Goal: Task Accomplishment & Management: Use online tool/utility

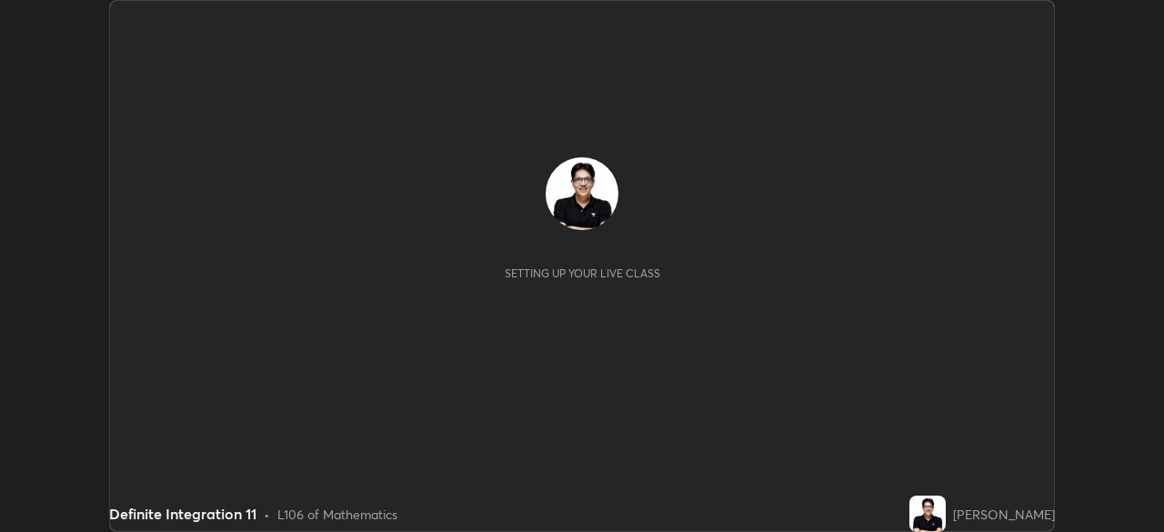
scroll to position [532, 1163]
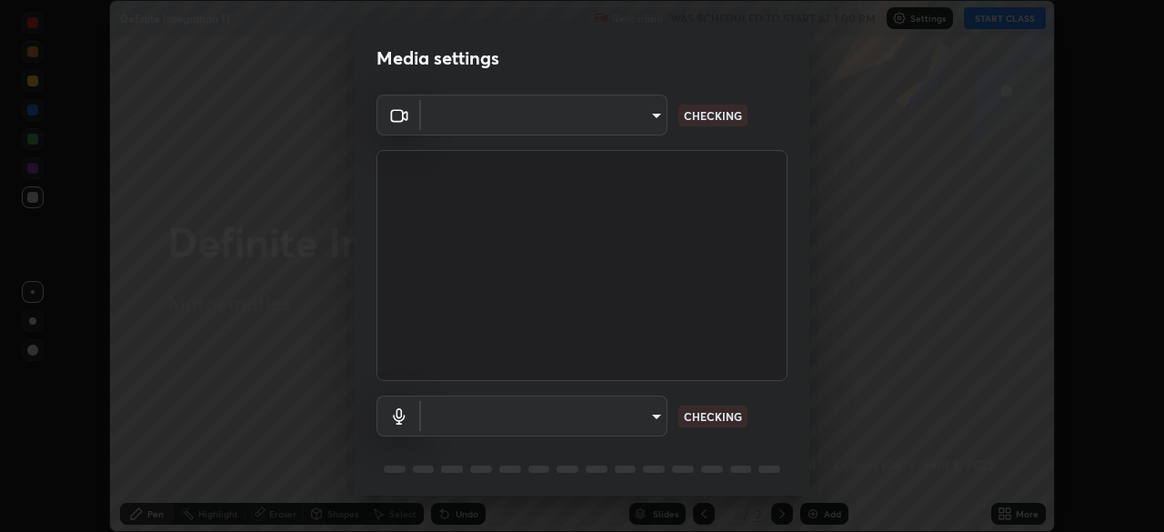
type input "05730faa116fe893cb3bfff37bc48e03cda79a540a9a2906e08a5a6a13fc8772"
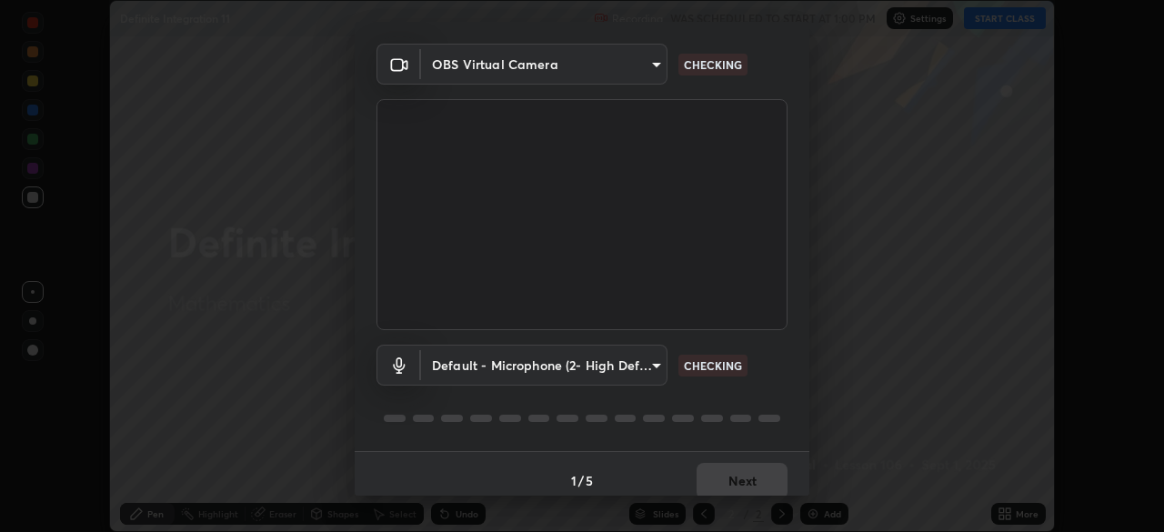
click at [630, 365] on body "Erase all Definite Integration 11 Recording WAS SCHEDULED TO START AT 1:00 PM S…" at bounding box center [582, 266] width 1164 height 532
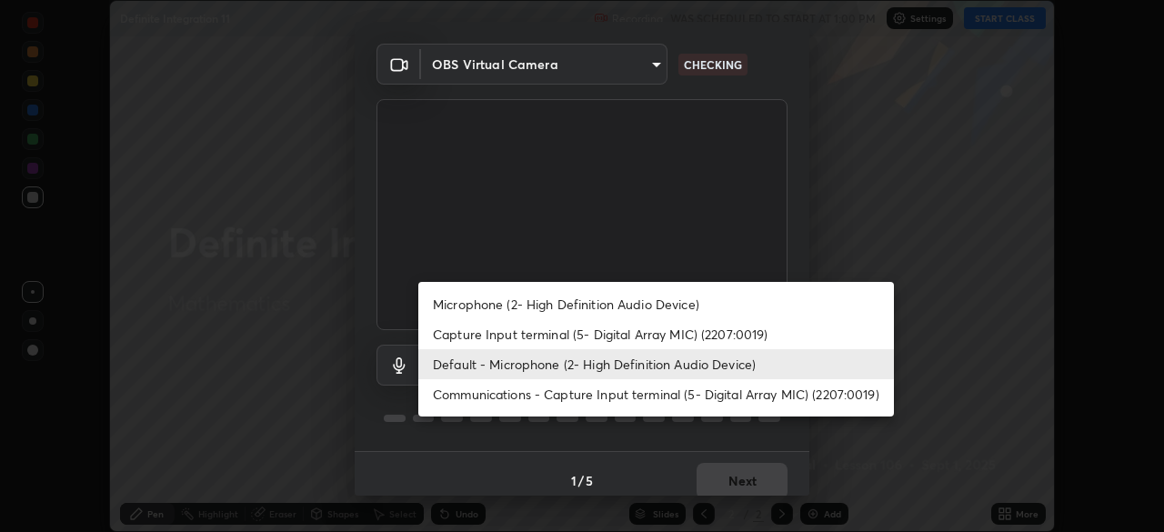
click at [623, 302] on li "Microphone (2- High Definition Audio Device)" at bounding box center [656, 304] width 476 height 30
type input "6f8f5a1267a745d66c66f0d583e94eb6ebd6a1f95b6808f0f32eb4b6e3dea08a"
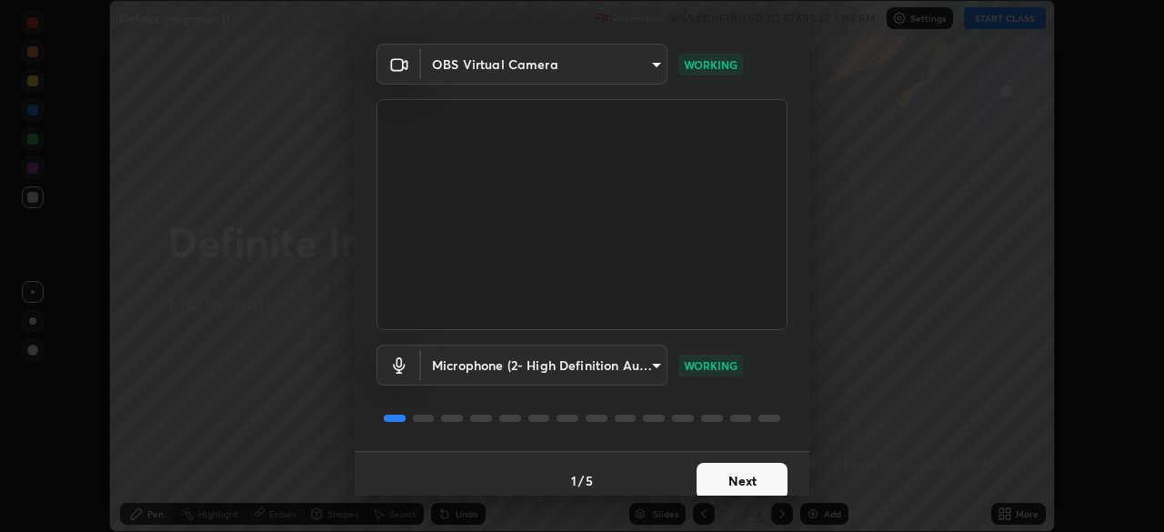
click at [743, 477] on button "Next" at bounding box center [742, 481] width 91 height 36
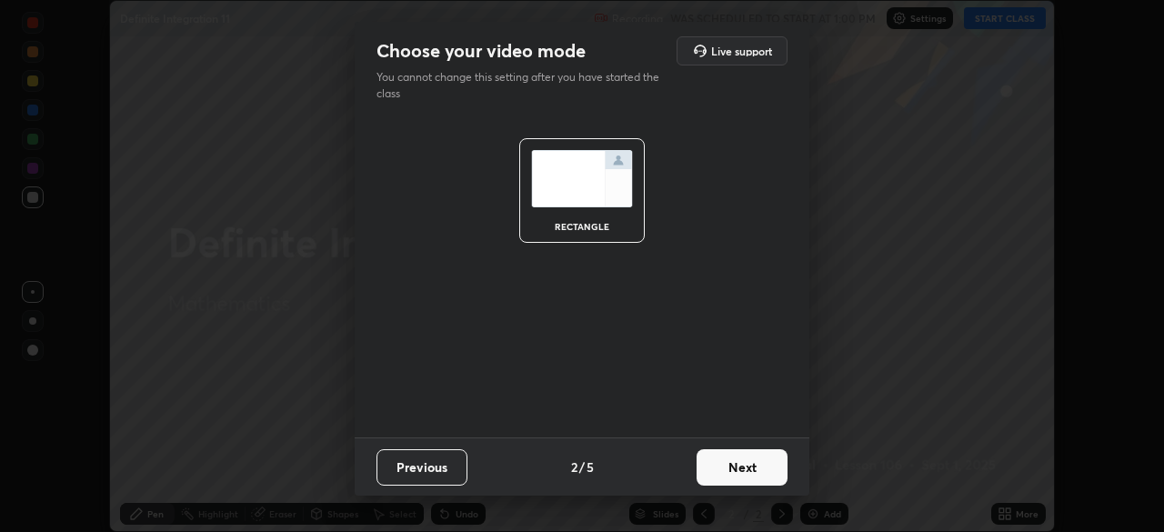
click at [746, 478] on button "Next" at bounding box center [742, 467] width 91 height 36
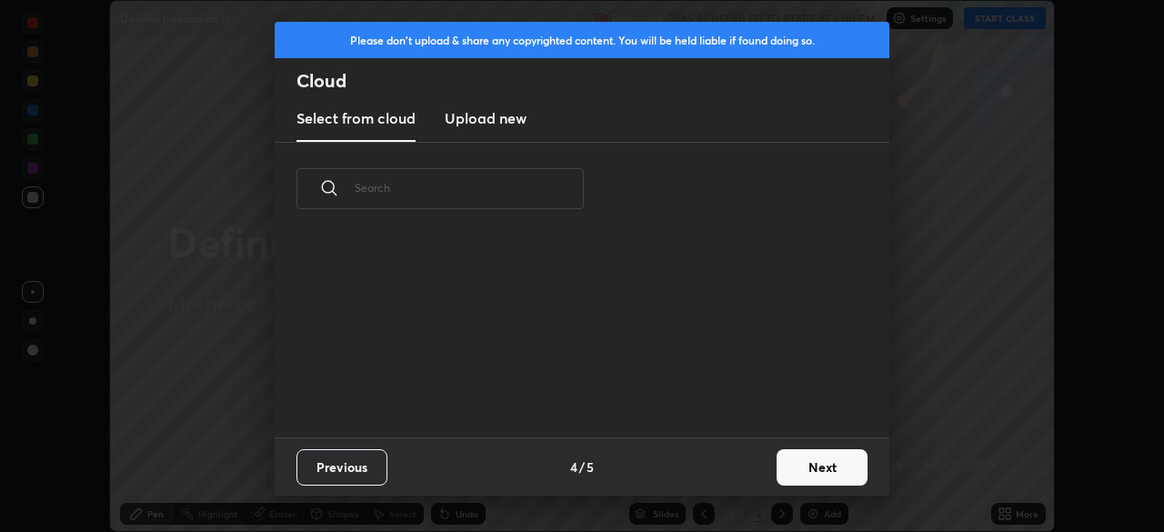
click at [791, 466] on button "Next" at bounding box center [822, 467] width 91 height 36
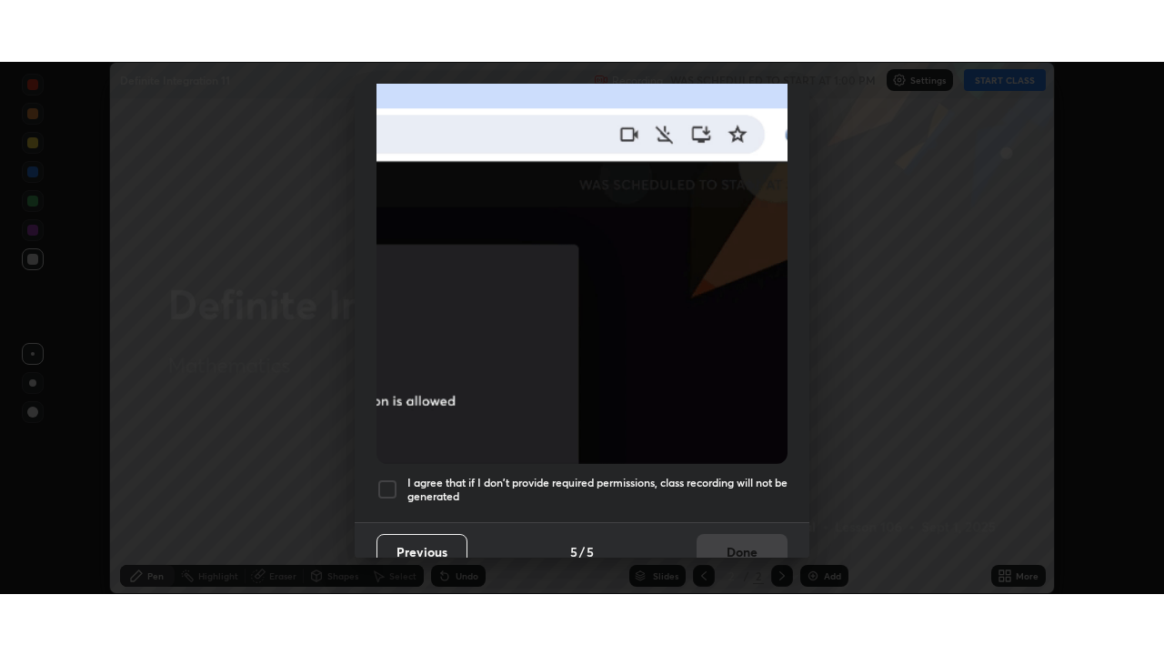
scroll to position [436, 0]
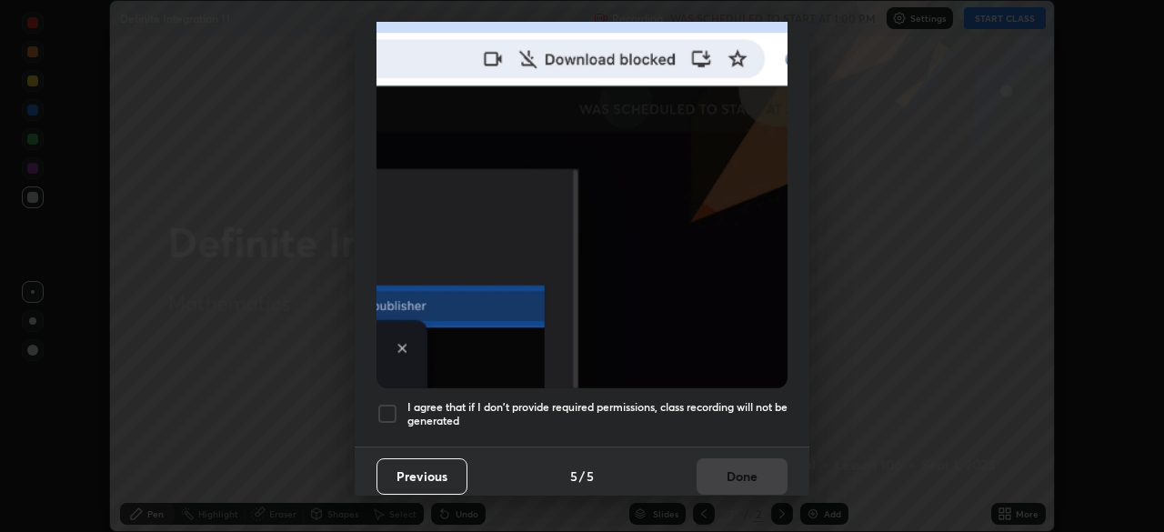
click at [719, 415] on h5 "I agree that if I don't provide required permissions, class recording will not …" at bounding box center [597, 414] width 380 height 28
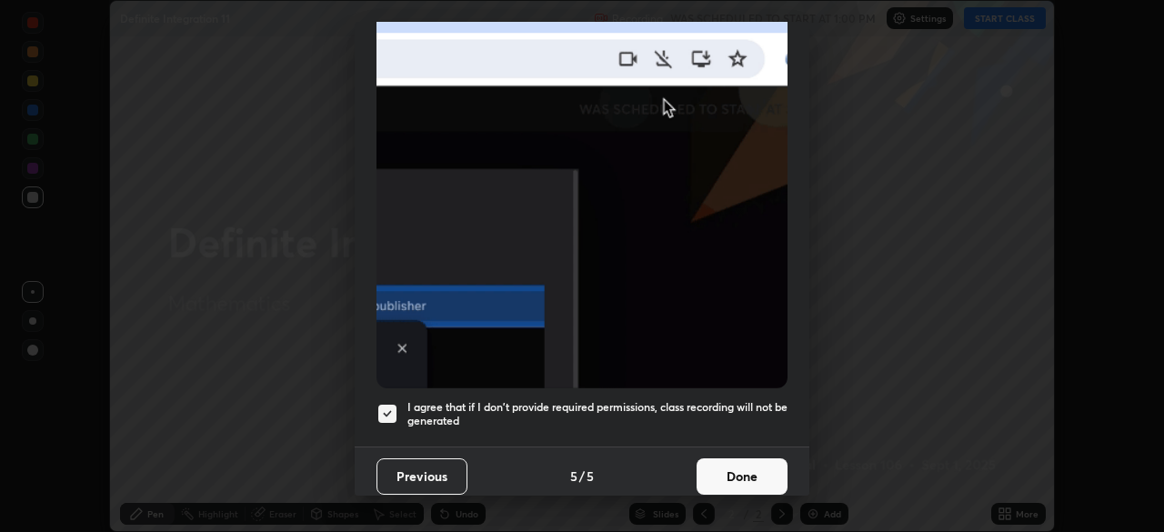
click at [734, 466] on button "Done" at bounding box center [742, 476] width 91 height 36
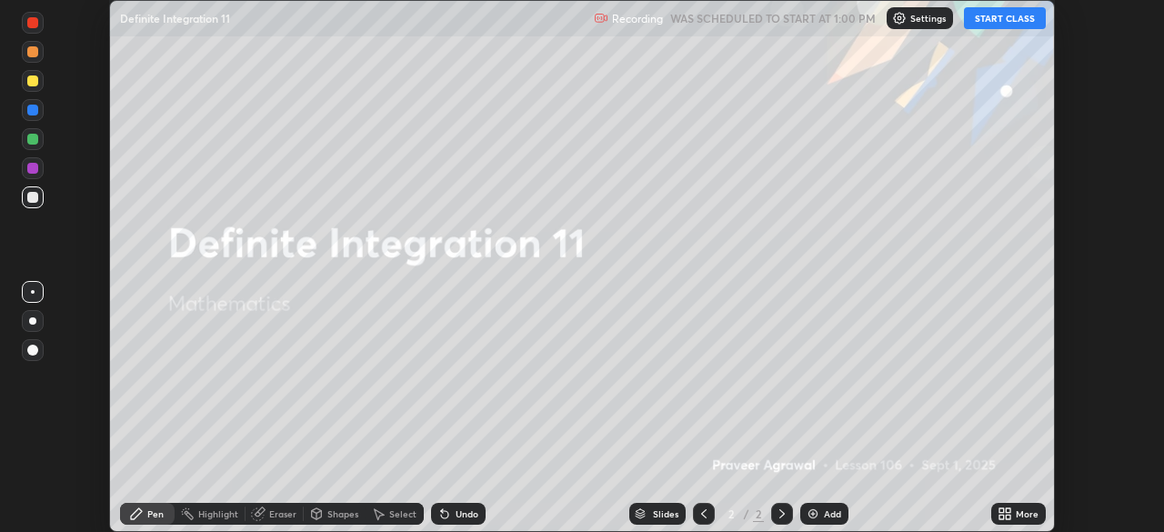
click at [1004, 22] on button "START CLASS" at bounding box center [1005, 18] width 82 height 22
click at [1006, 515] on icon at bounding box center [1008, 517] width 5 height 5
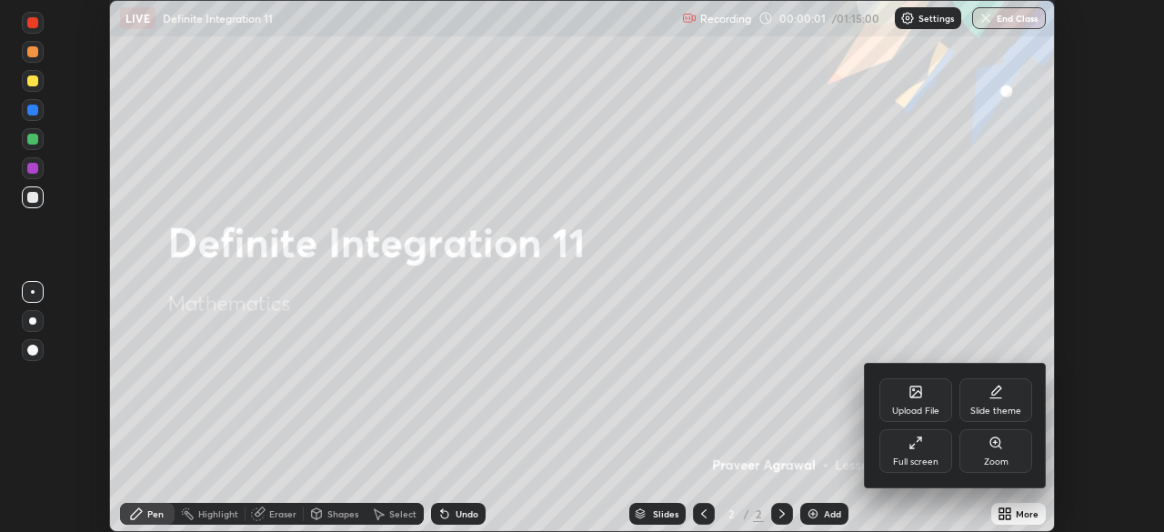
click at [913, 449] on icon at bounding box center [915, 443] width 15 height 15
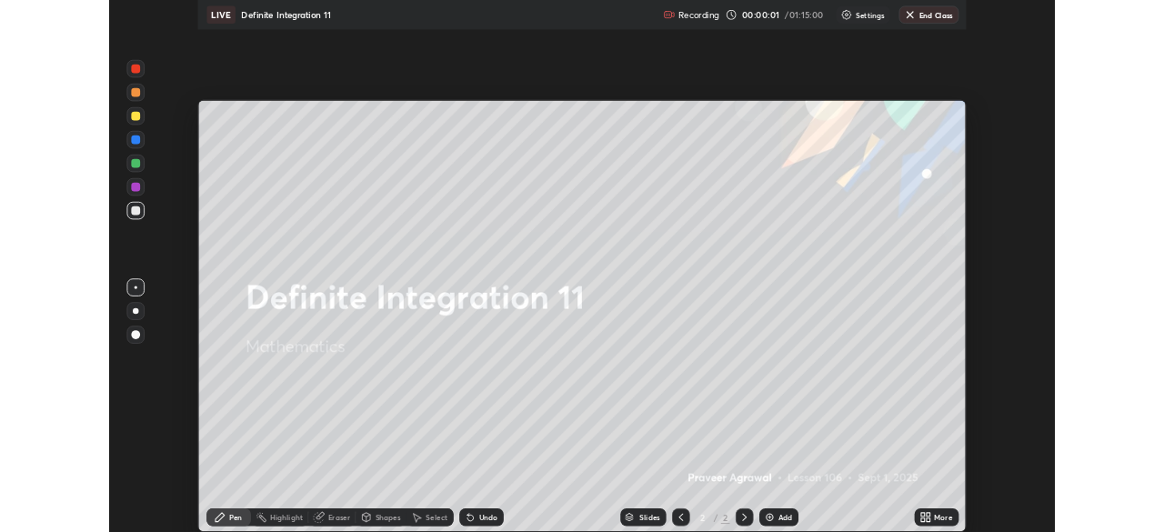
scroll to position [655, 1164]
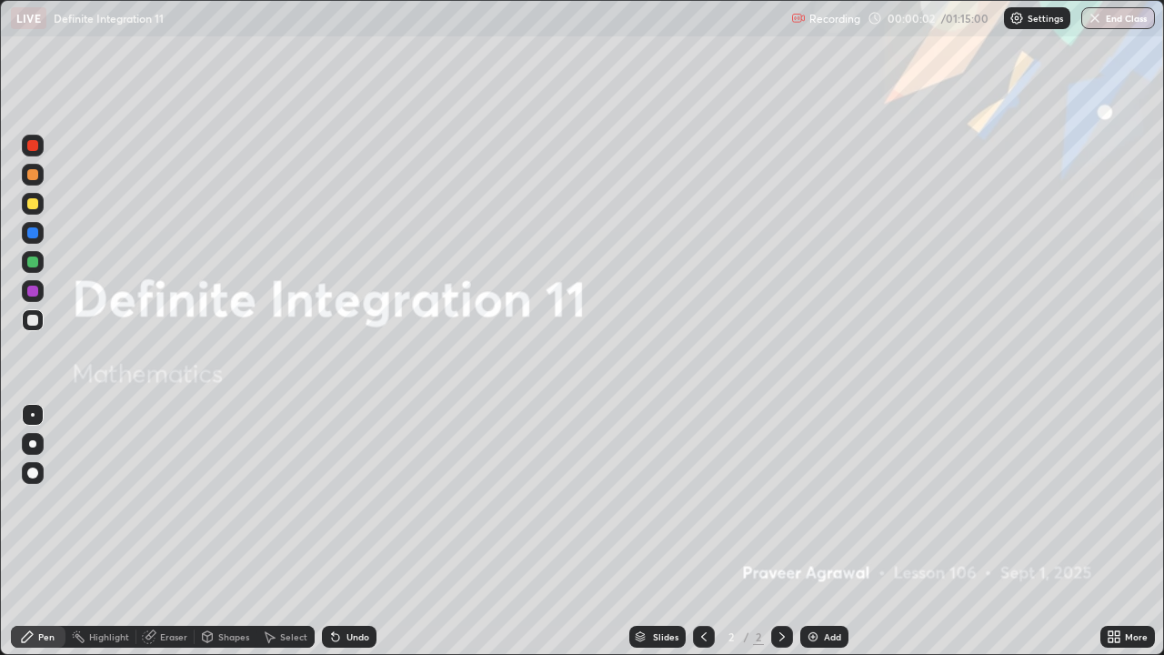
click at [807, 531] on img at bounding box center [813, 636] width 15 height 15
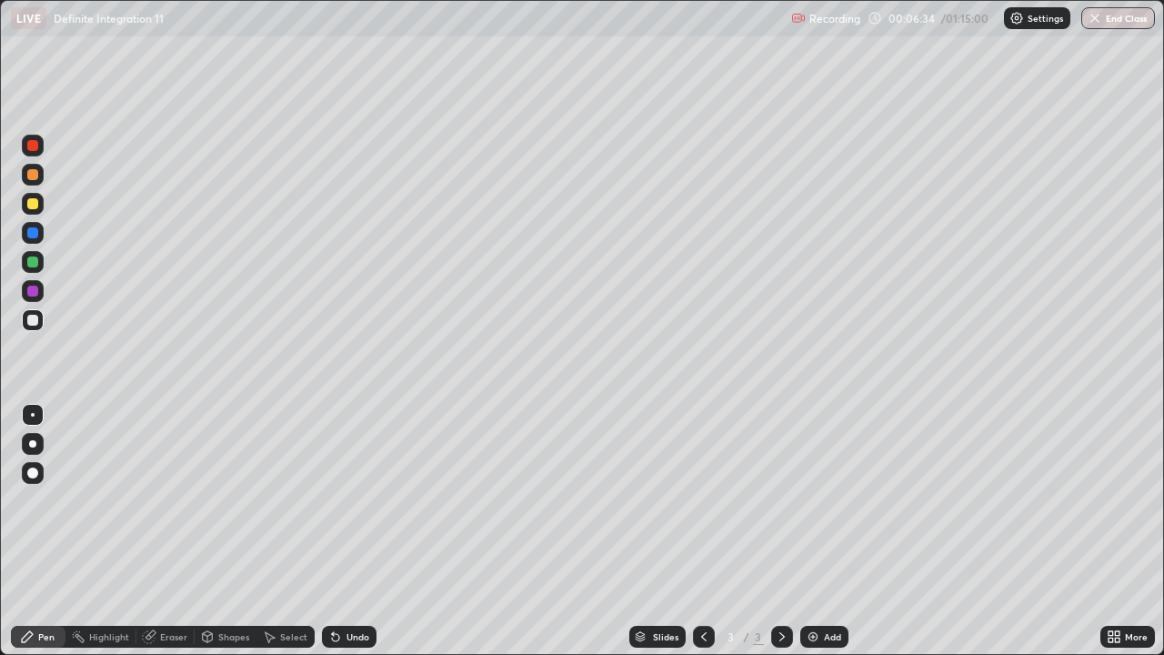
click at [809, 531] on img at bounding box center [813, 636] width 15 height 15
click at [352, 531] on div "Undo" at bounding box center [357, 636] width 23 height 9
click at [35, 204] on div at bounding box center [32, 203] width 11 height 11
click at [35, 261] on div at bounding box center [32, 261] width 11 height 11
click at [35, 205] on div at bounding box center [32, 203] width 11 height 11
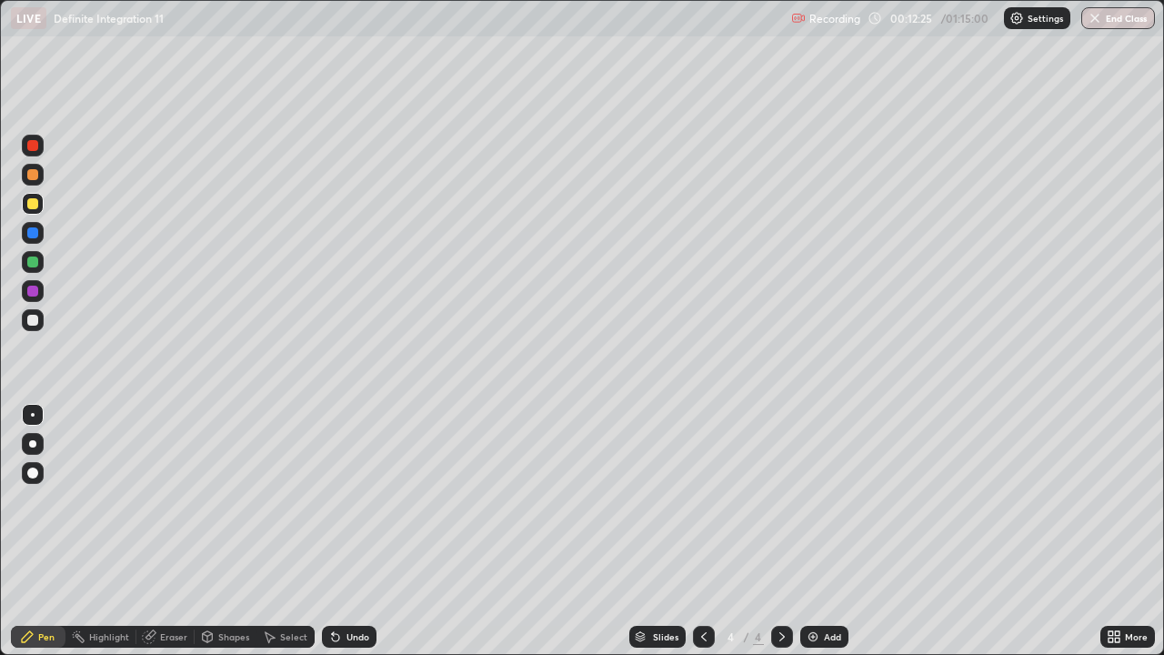
click at [33, 321] on div at bounding box center [32, 320] width 11 height 11
click at [808, 531] on img at bounding box center [813, 636] width 15 height 15
click at [810, 531] on img at bounding box center [813, 636] width 15 height 15
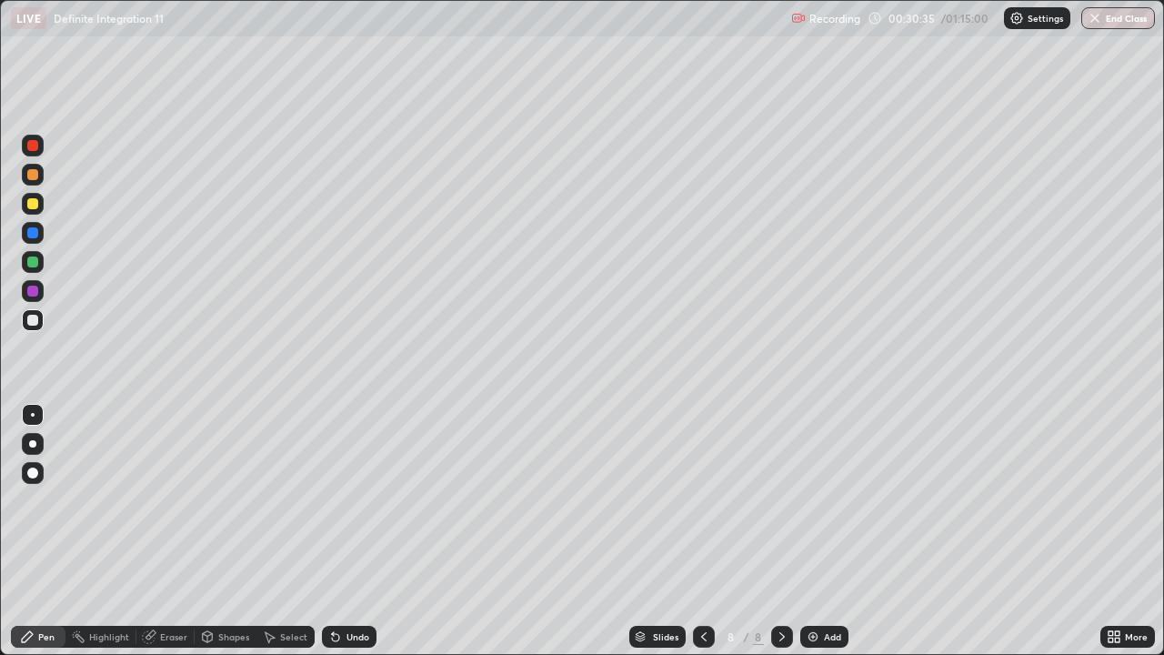
click at [361, 531] on div "Undo" at bounding box center [357, 636] width 23 height 9
click at [810, 531] on img at bounding box center [813, 636] width 15 height 15
click at [332, 531] on icon at bounding box center [335, 636] width 15 height 15
click at [333, 531] on div "Undo" at bounding box center [349, 637] width 55 height 22
click at [354, 531] on div "Undo" at bounding box center [357, 636] width 23 height 9
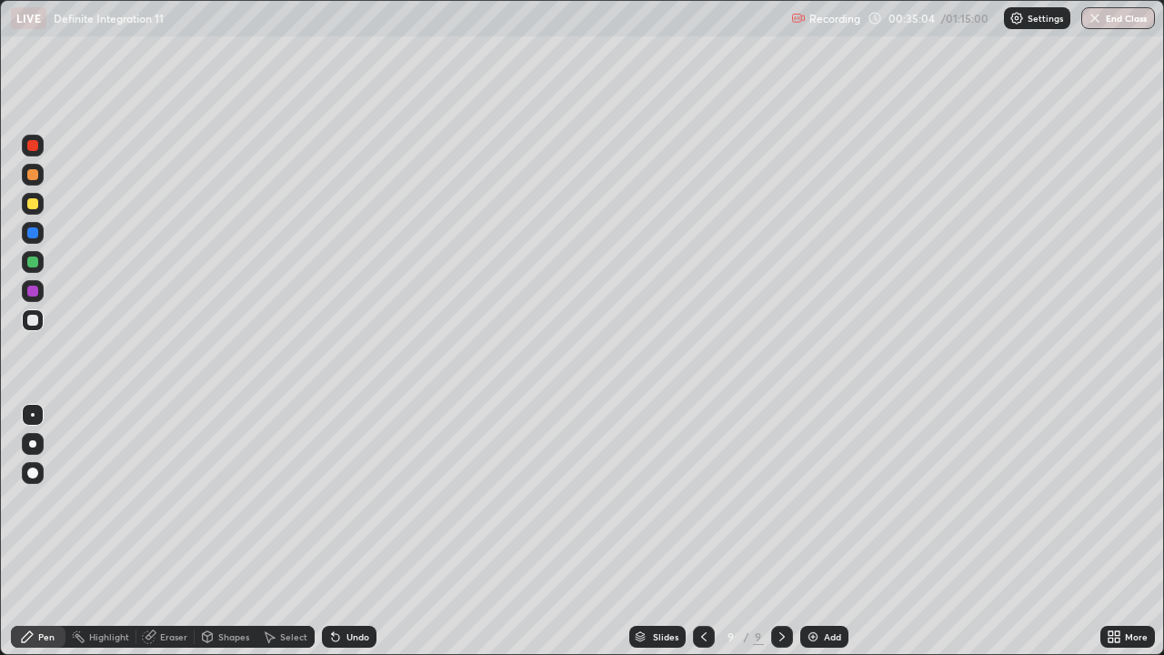
click at [357, 531] on div "Undo" at bounding box center [357, 636] width 23 height 9
click at [363, 531] on div "Undo" at bounding box center [349, 637] width 55 height 22
click at [813, 531] on img at bounding box center [813, 636] width 15 height 15
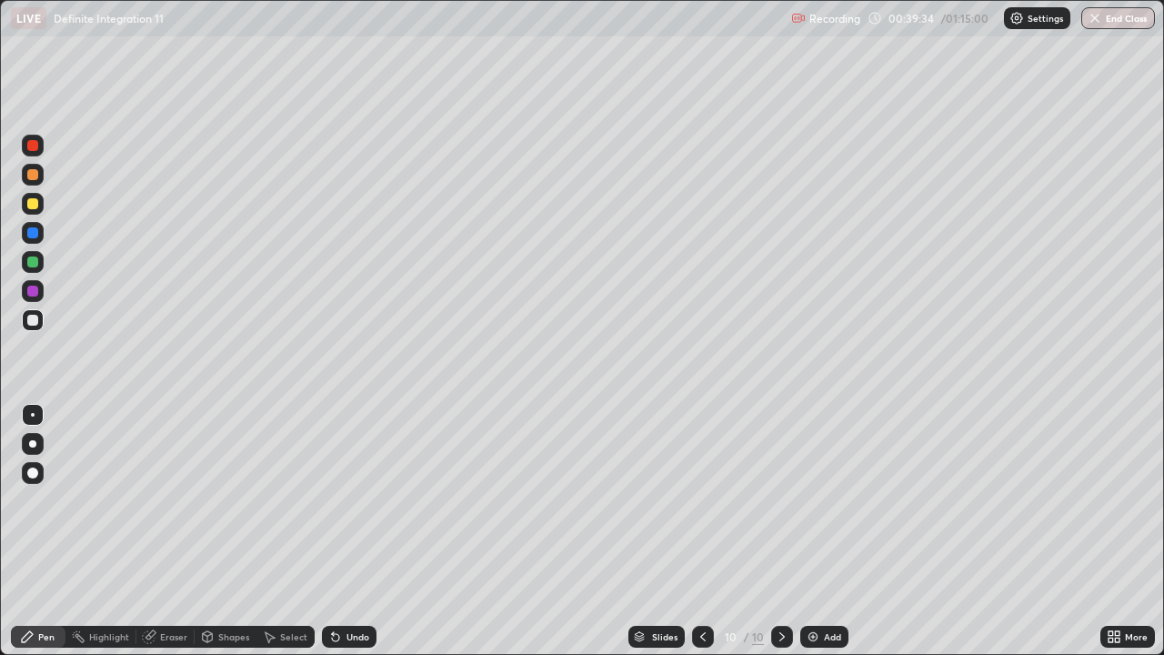
click at [174, 531] on div "Eraser" at bounding box center [173, 636] width 27 height 9
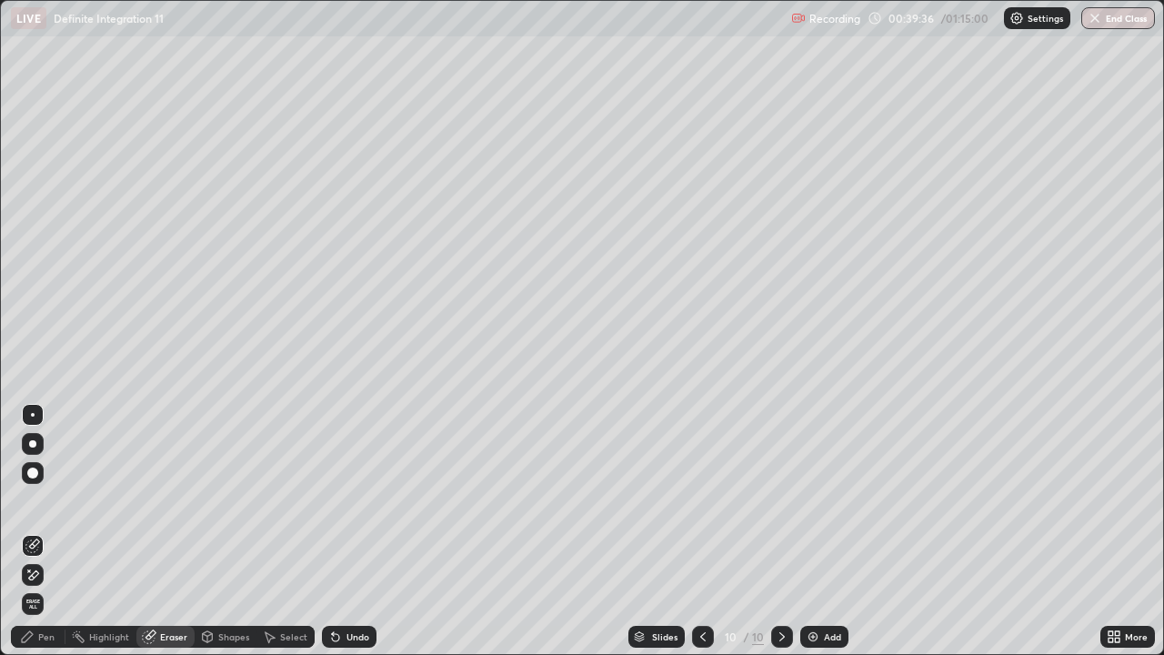
click at [55, 531] on div "Pen" at bounding box center [38, 637] width 55 height 22
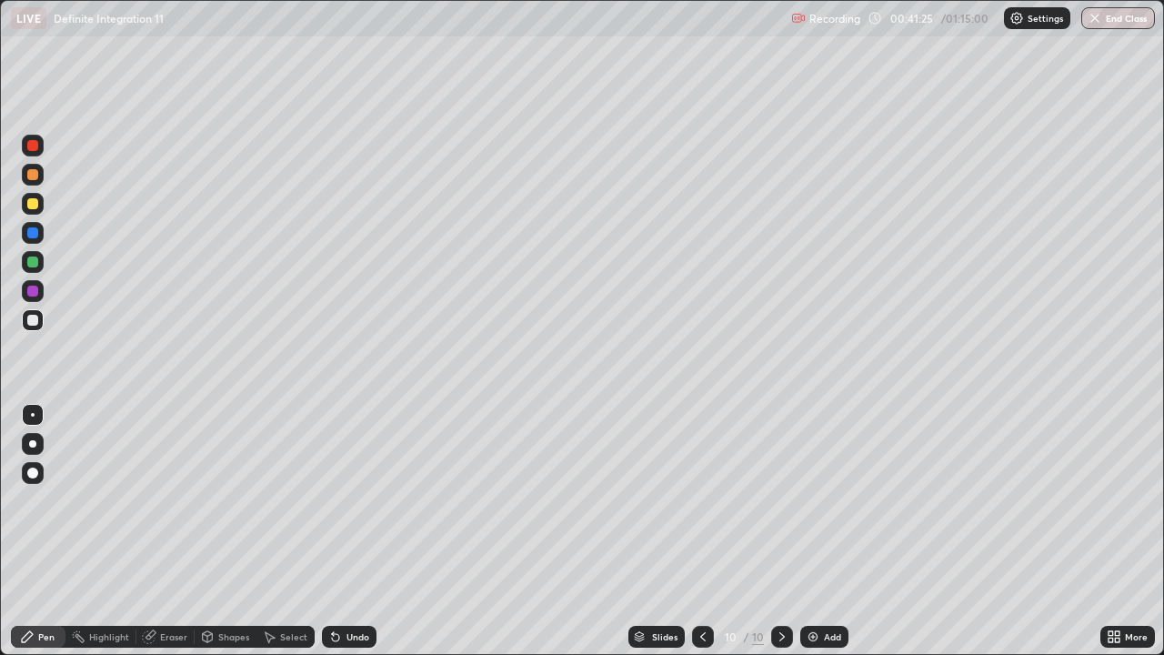
click at [342, 531] on div "Undo" at bounding box center [349, 637] width 55 height 22
click at [347, 531] on div "Undo" at bounding box center [357, 636] width 23 height 9
click at [811, 531] on img at bounding box center [813, 636] width 15 height 15
click at [809, 531] on img at bounding box center [813, 636] width 15 height 15
click at [33, 204] on div at bounding box center [32, 203] width 11 height 11
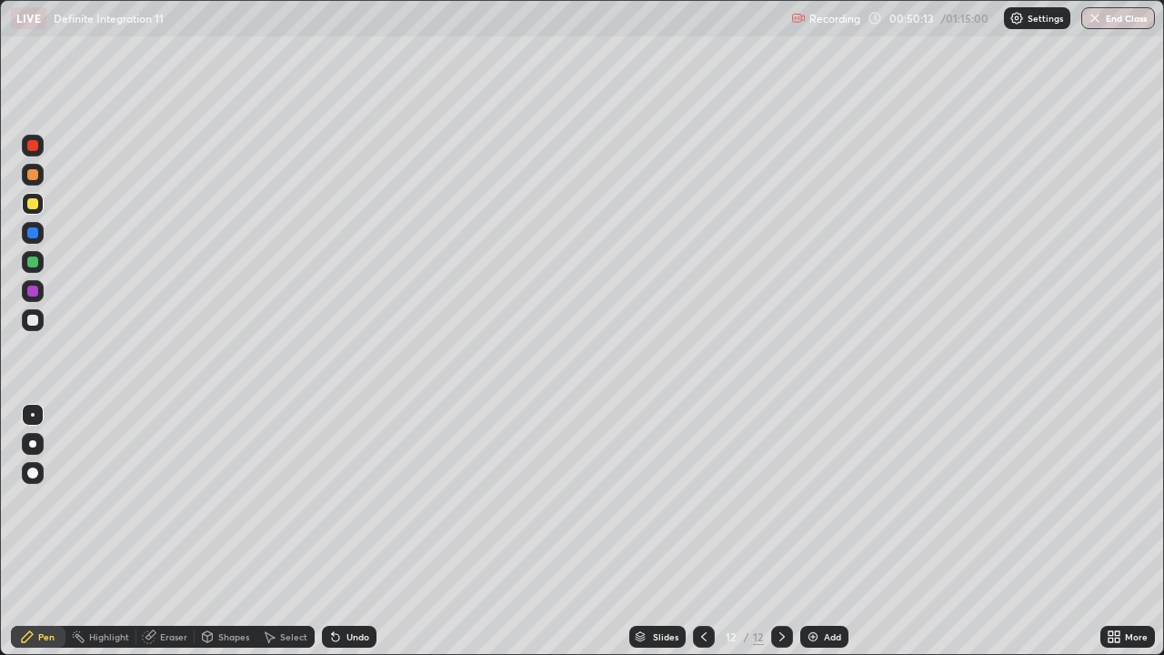
click at [37, 262] on div at bounding box center [32, 261] width 11 height 11
click at [371, 531] on div "Undo" at bounding box center [346, 636] width 62 height 36
click at [808, 531] on img at bounding box center [813, 636] width 15 height 15
click at [33, 321] on div at bounding box center [32, 320] width 11 height 11
click at [812, 531] on img at bounding box center [813, 636] width 15 height 15
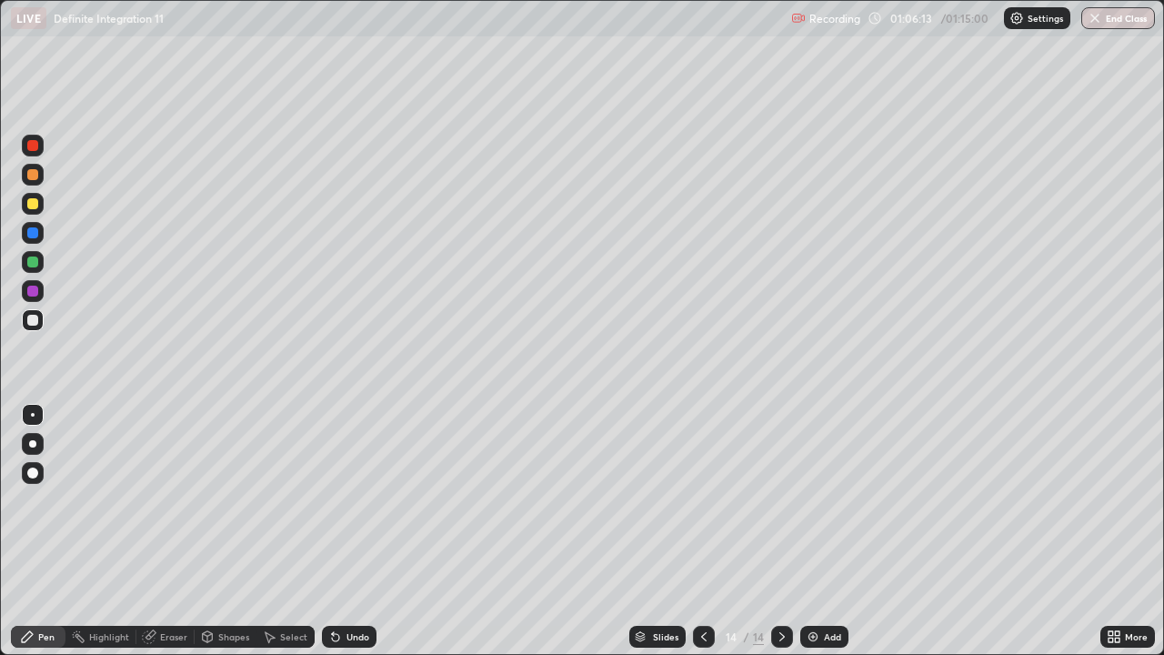
click at [36, 207] on div at bounding box center [32, 203] width 11 height 11
click at [40, 321] on div at bounding box center [33, 320] width 22 height 22
click at [808, 531] on img at bounding box center [813, 636] width 15 height 15
click at [35, 205] on div at bounding box center [32, 203] width 11 height 11
click at [29, 320] on div at bounding box center [32, 320] width 11 height 11
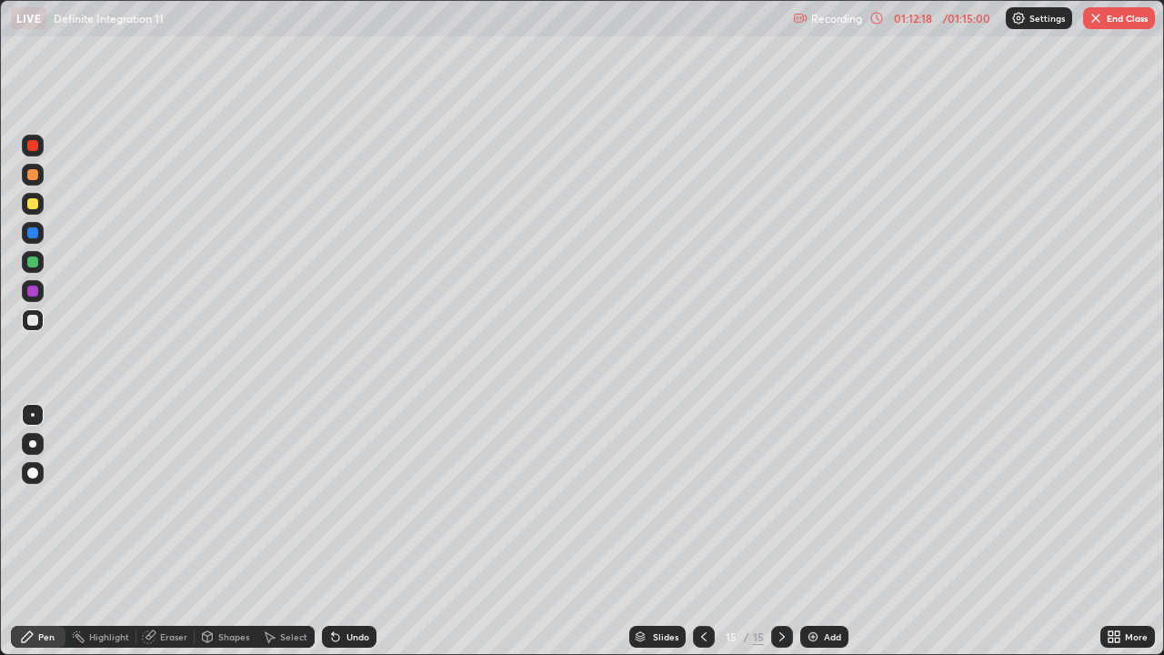
click at [352, 531] on div "Undo" at bounding box center [349, 637] width 55 height 22
click at [35, 205] on div at bounding box center [32, 203] width 11 height 11
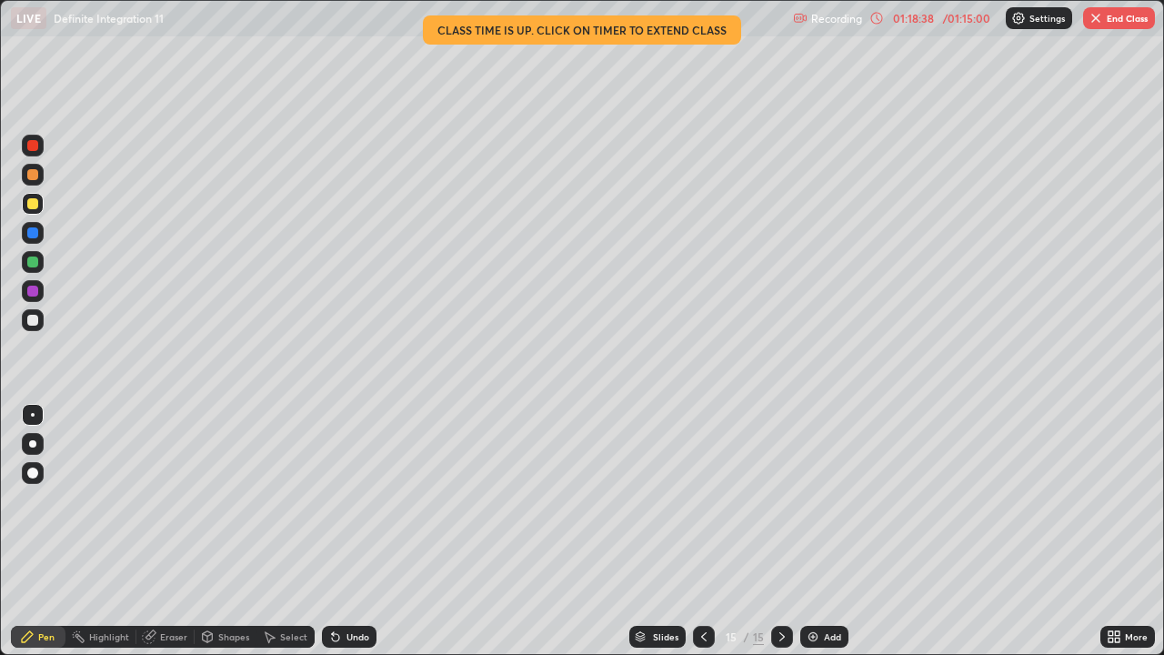
click at [1121, 13] on button "End Class" at bounding box center [1119, 18] width 72 height 22
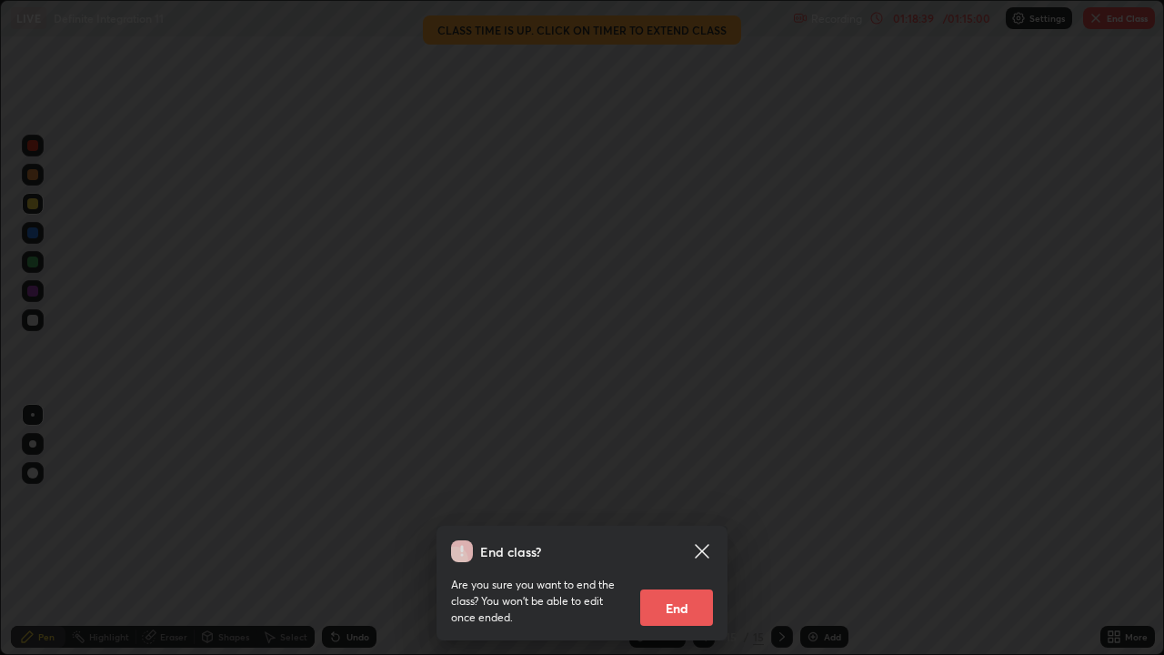
click at [668, 531] on button "End" at bounding box center [676, 607] width 73 height 36
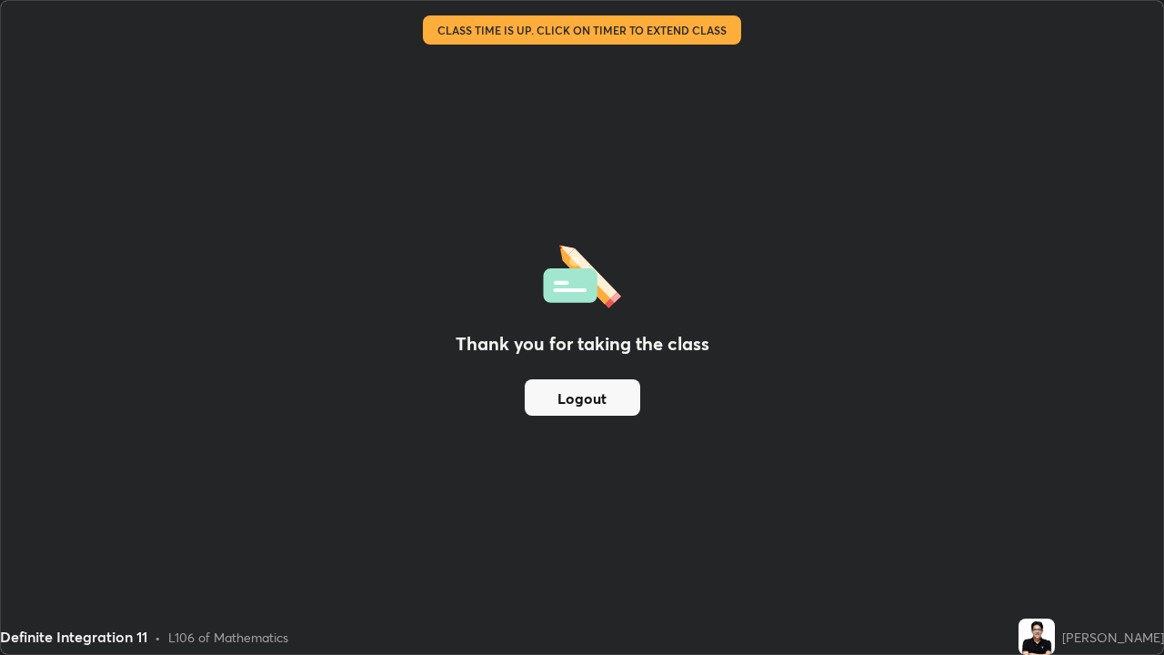
click at [26, 531] on div "Definite Integration 11" at bounding box center [73, 637] width 147 height 22
click at [23, 531] on div "Thank you for taking the class Logout" at bounding box center [582, 327] width 1162 height 653
click at [597, 73] on div "Thank you for taking the class Logout" at bounding box center [582, 327] width 1162 height 653
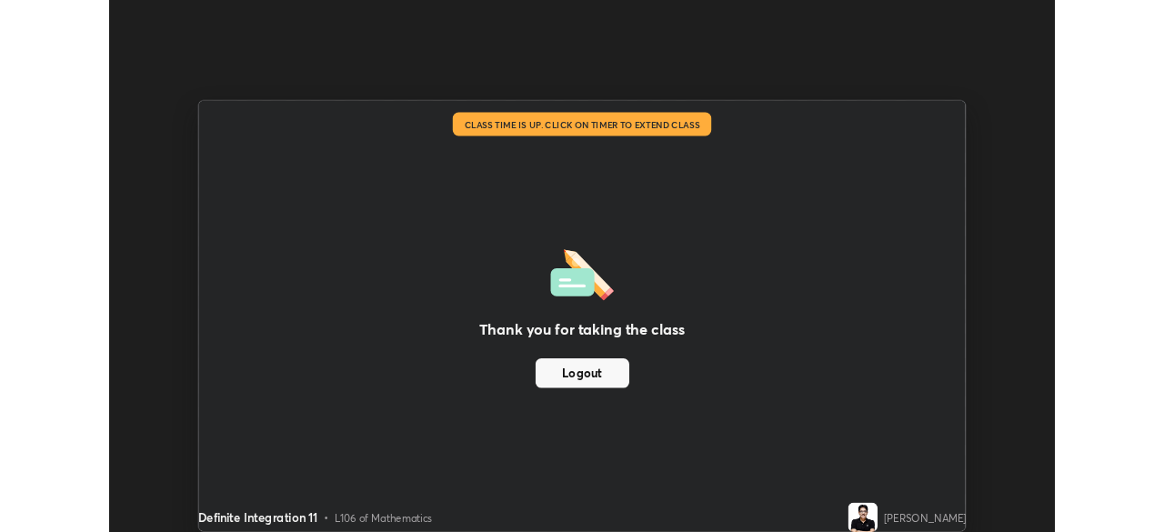
scroll to position [90397, 89765]
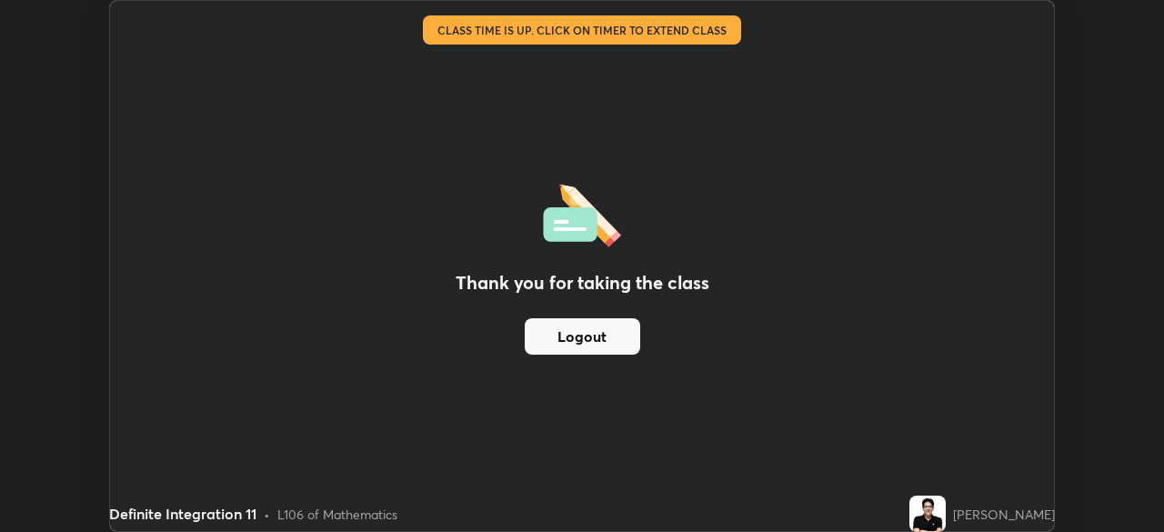
click at [630, 335] on button "Logout" at bounding box center [582, 336] width 115 height 36
